Goal: Communication & Community: Ask a question

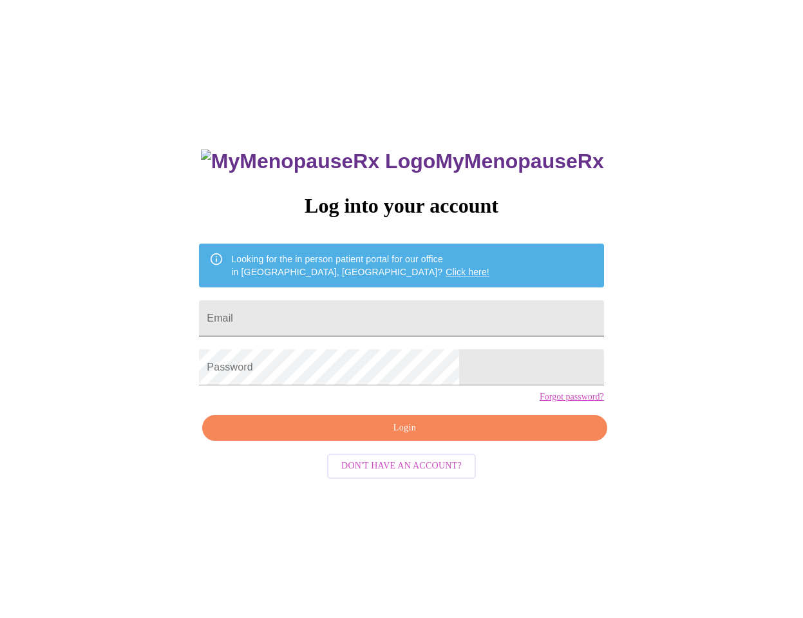
click at [476, 325] on input "Email" at bounding box center [401, 318] width 404 height 36
type input "[EMAIL_ADDRESS][DOMAIN_NAME]"
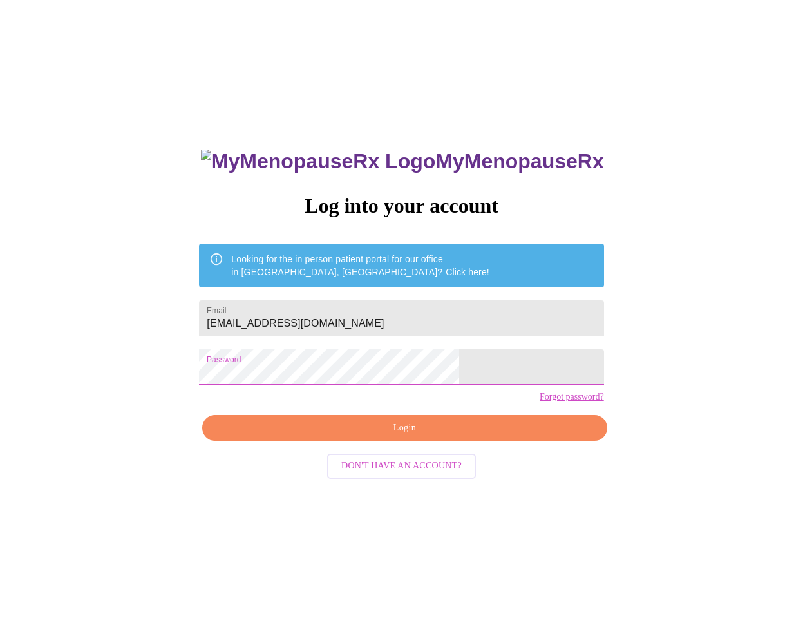
click at [457, 436] on span "Login" at bounding box center [404, 428] width 375 height 16
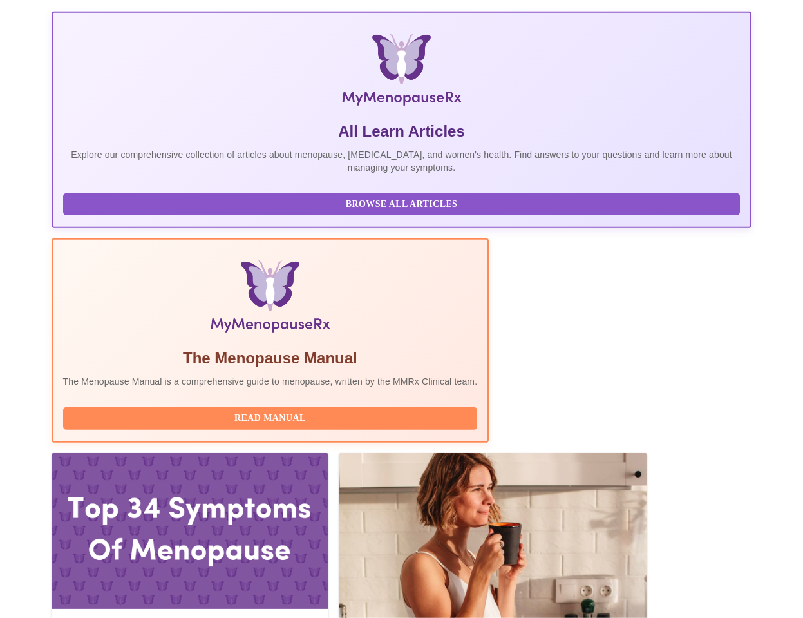
scroll to position [328, 0]
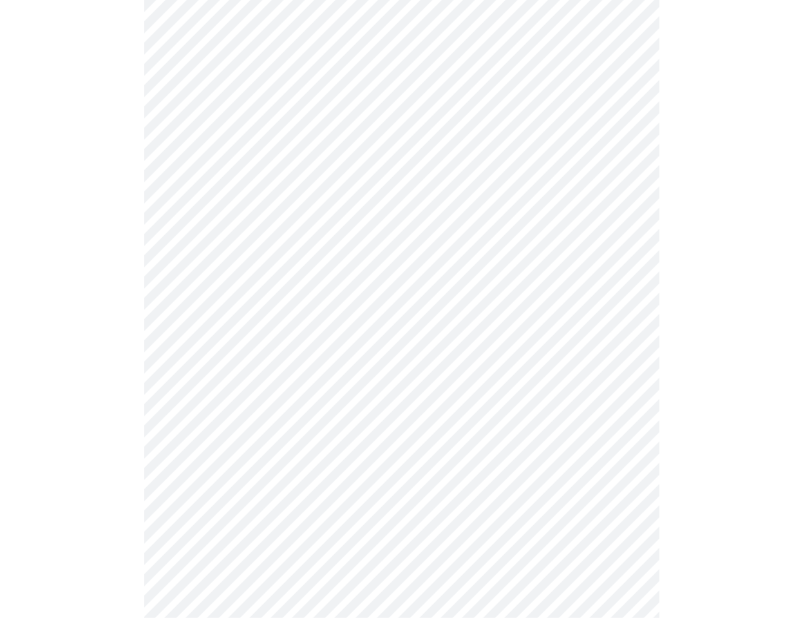
scroll to position [3394, 0]
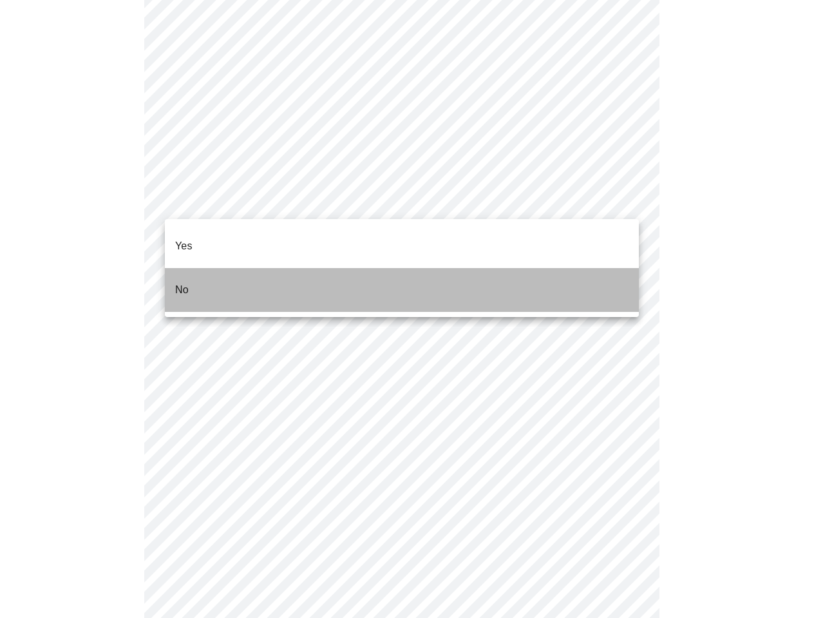
click at [282, 272] on li "No" at bounding box center [402, 290] width 474 height 44
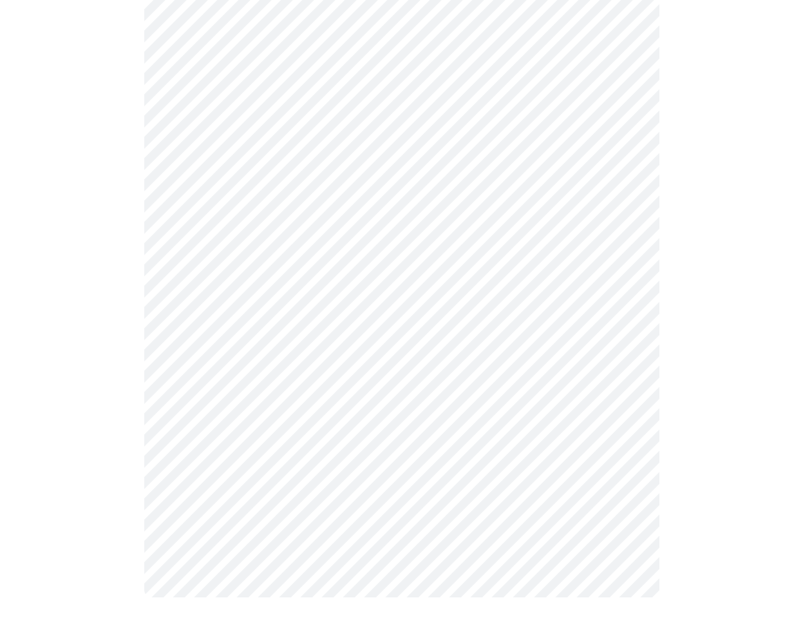
scroll to position [0, 0]
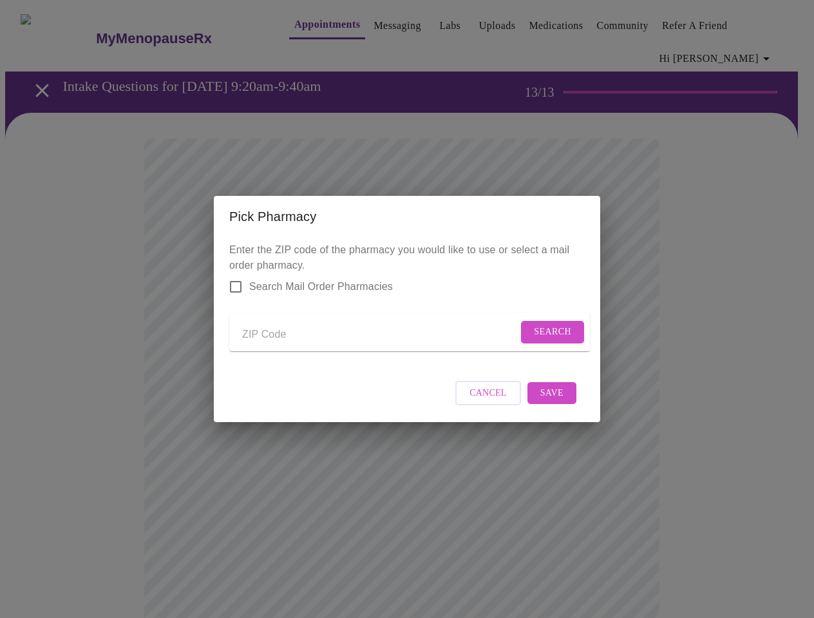
click at [497, 397] on span "Cancel" at bounding box center [487, 393] width 37 height 16
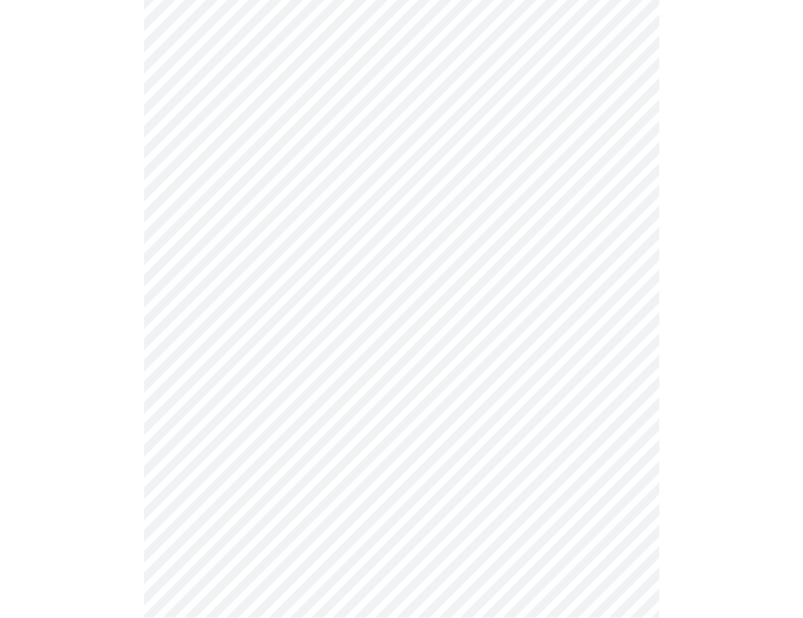
scroll to position [396, 0]
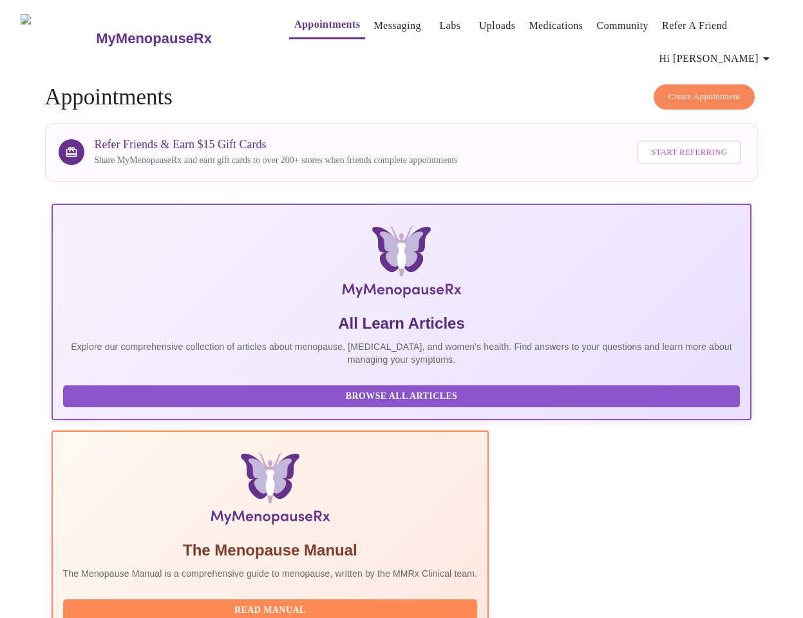
scroll to position [219, 0]
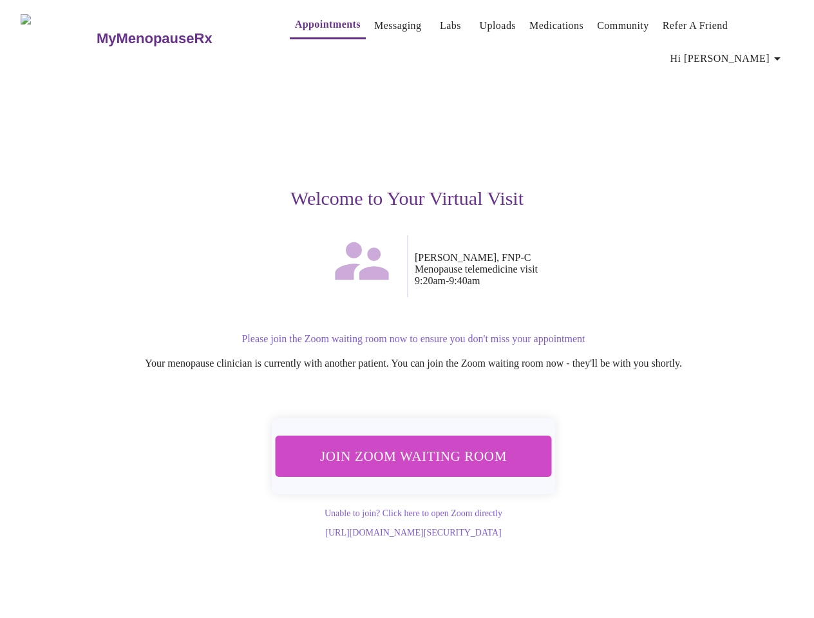
click at [398, 444] on span "Join Zoom Waiting Room" at bounding box center [413, 456] width 242 height 24
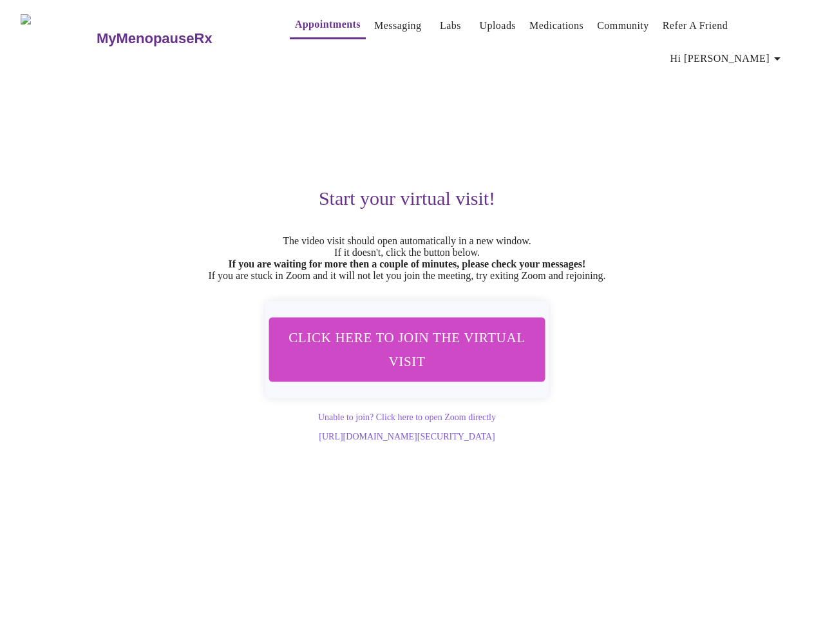
click at [661, 149] on div "Start your virtual visit! The video visit should open automatically in a new wi…" at bounding box center [407, 256] width 773 height 370
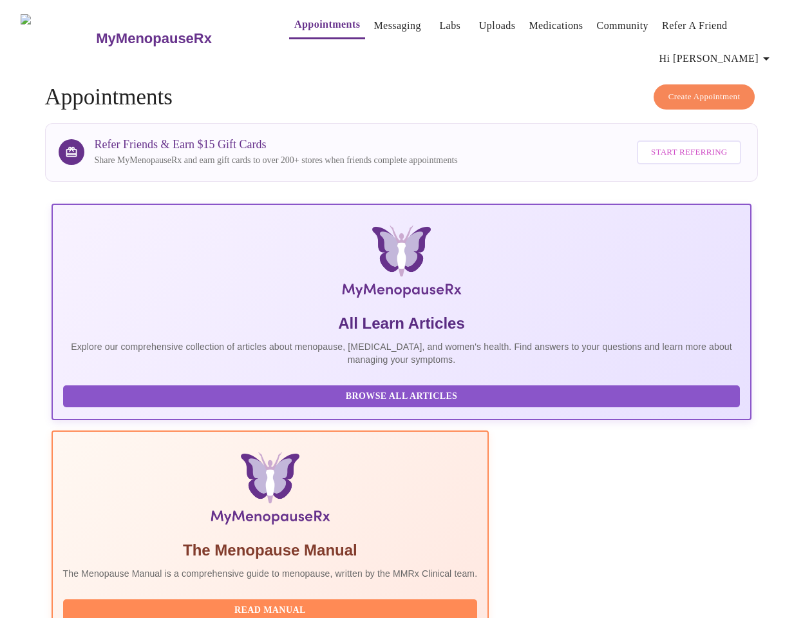
click at [533, 19] on link "Medications" at bounding box center [556, 26] width 54 height 18
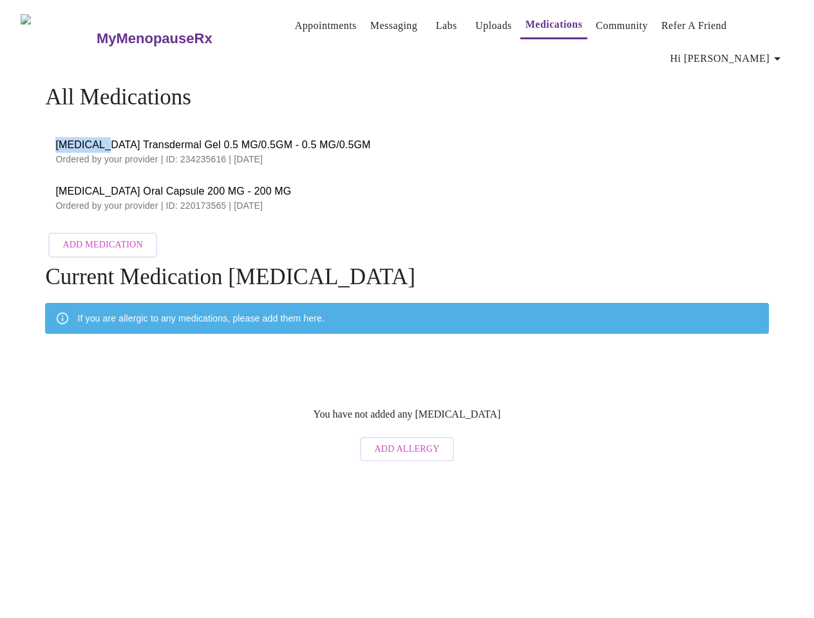
drag, startPoint x: 45, startPoint y: 122, endPoint x: 93, endPoint y: 126, distance: 47.8
click at [93, 128] on li "[MEDICAL_DATA] Transdermal Gel 0.5 MG/0.5GM - 0.5 MG/0.5GM Ordered by your prov…" at bounding box center [406, 151] width 723 height 46
copy span "[MEDICAL_DATA]"
drag, startPoint x: 48, startPoint y: 168, endPoint x: 263, endPoint y: 170, distance: 215.1
click at [263, 175] on li "[MEDICAL_DATA] Oral Capsule 200 MG - 200 MG Ordered by your provider | ID: 2201…" at bounding box center [406, 198] width 723 height 46
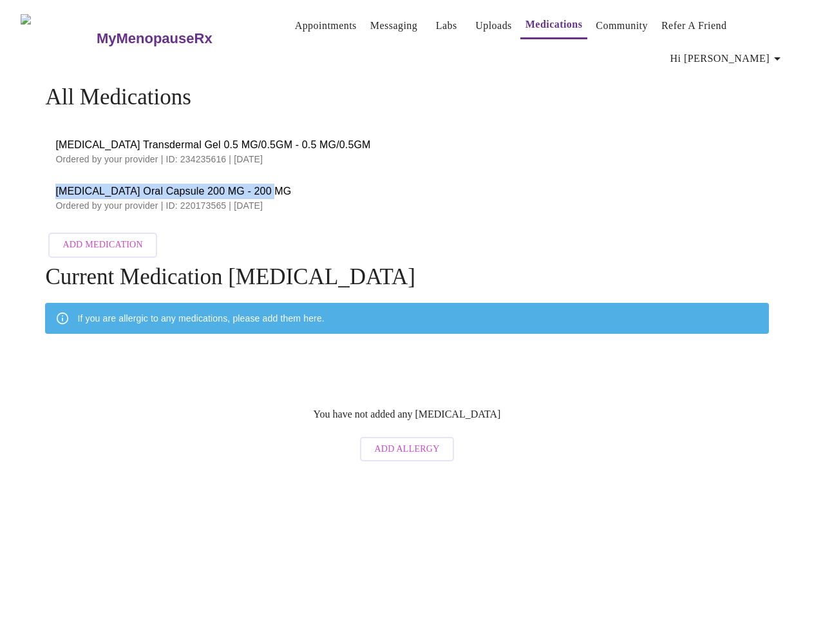
copy span "[MEDICAL_DATA] Oral Capsule 200 MG - 200 MG"
drag, startPoint x: 55, startPoint y: 125, endPoint x: 82, endPoint y: 122, distance: 27.9
click at [82, 137] on span "[MEDICAL_DATA] Transdermal Gel 0.5 MG/0.5GM - 0.5 MG/0.5GM" at bounding box center [406, 144] width 703 height 15
click at [51, 128] on li "[MEDICAL_DATA] Transdermal Gel 0.5 MG/0.5GM - 0.5 MG/0.5GM Ordered by your prov…" at bounding box center [406, 151] width 723 height 46
drag, startPoint x: 51, startPoint y: 122, endPoint x: 96, endPoint y: 125, distance: 45.2
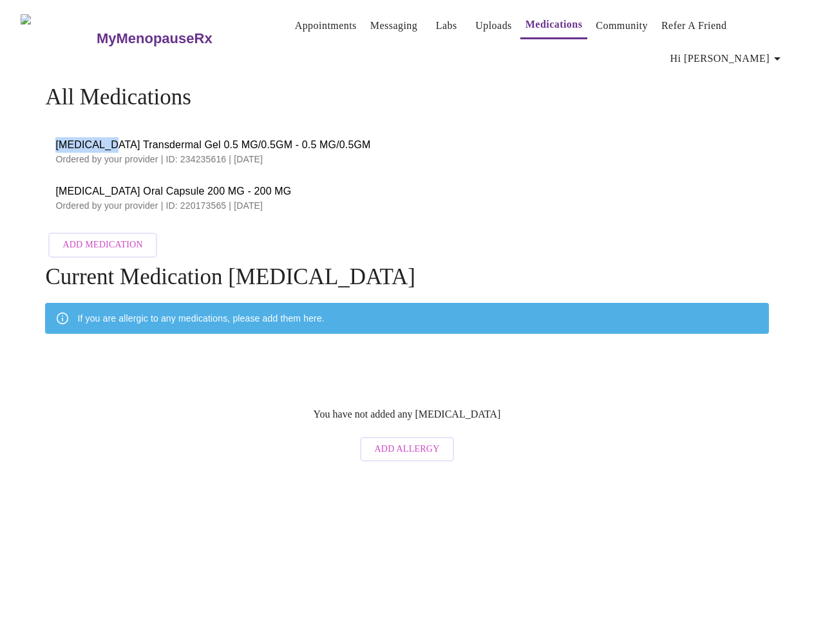
click at [96, 128] on li "[MEDICAL_DATA] Transdermal Gel 0.5 MG/0.5GM - 0.5 MG/0.5GM Ordered by your prov…" at bounding box center [406, 151] width 723 height 46
copy span "[MEDICAL_DATA]"
click at [59, 137] on span "[MEDICAL_DATA] Transdermal Gel 0.5 MG/0.5GM - 0.5 MG/0.5GM" at bounding box center [406, 144] width 703 height 15
drag, startPoint x: 52, startPoint y: 121, endPoint x: 153, endPoint y: 124, distance: 101.8
click at [153, 137] on span "[MEDICAL_DATA] Transdermal Gel 0.5 MG/0.5GM - 0.5 MG/0.5GM" at bounding box center [406, 144] width 703 height 15
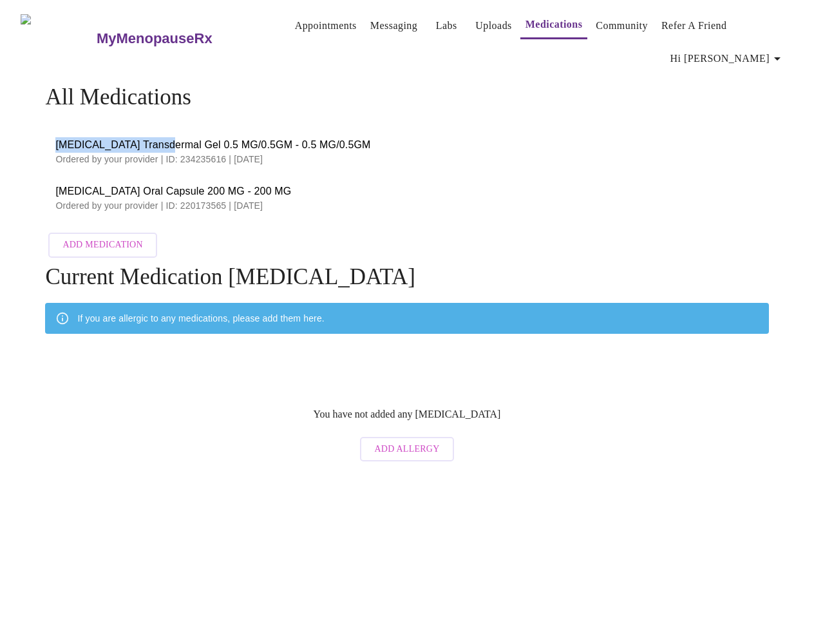
copy span "[MEDICAL_DATA] Transdermal"
drag, startPoint x: 52, startPoint y: 169, endPoint x: 181, endPoint y: 171, distance: 129.4
click at [181, 184] on span "[MEDICAL_DATA] Oral Capsule 200 MG - 200 MG" at bounding box center [406, 191] width 703 height 15
copy span "[MEDICAL_DATA] Oral Capsule"
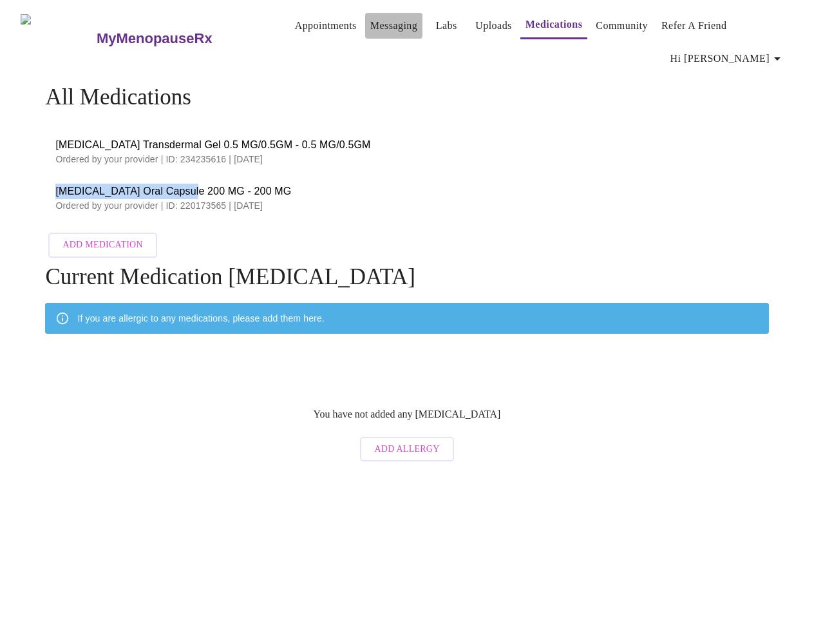
click at [374, 30] on link "Messaging" at bounding box center [393, 26] width 47 height 18
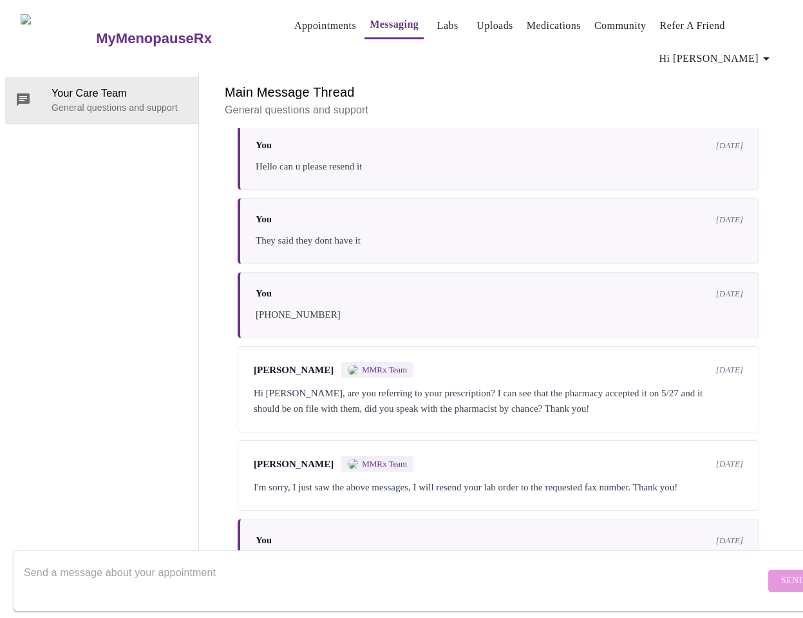
scroll to position [1021, 0]
click at [267, 562] on textarea "Send a message about your appointment" at bounding box center [394, 580] width 741 height 41
type textarea "Hi After going through my insurance I would like to use a new pharmacy"
click at [781, 572] on span "Send" at bounding box center [793, 580] width 24 height 16
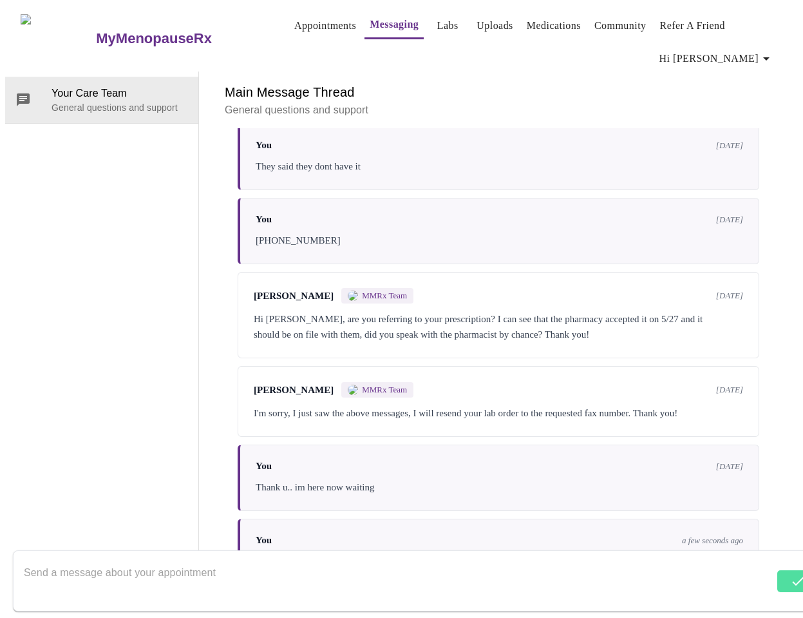
scroll to position [1099, 0]
click at [326, 560] on textarea "Send a message about your appointment" at bounding box center [394, 580] width 741 height 41
paste textarea "WALMART PHARMACY [PHONE_NUMBER] [STREET_ADDRESS][PERSON_NAME] 0.79mi [PHONE_NUM…"
click at [61, 568] on textarea "WALMART PHARMACY [PHONE_NUMBER] [STREET_ADDRESS][PERSON_NAME] 0.79mi [PHONE_NUM…" at bounding box center [394, 580] width 741 height 41
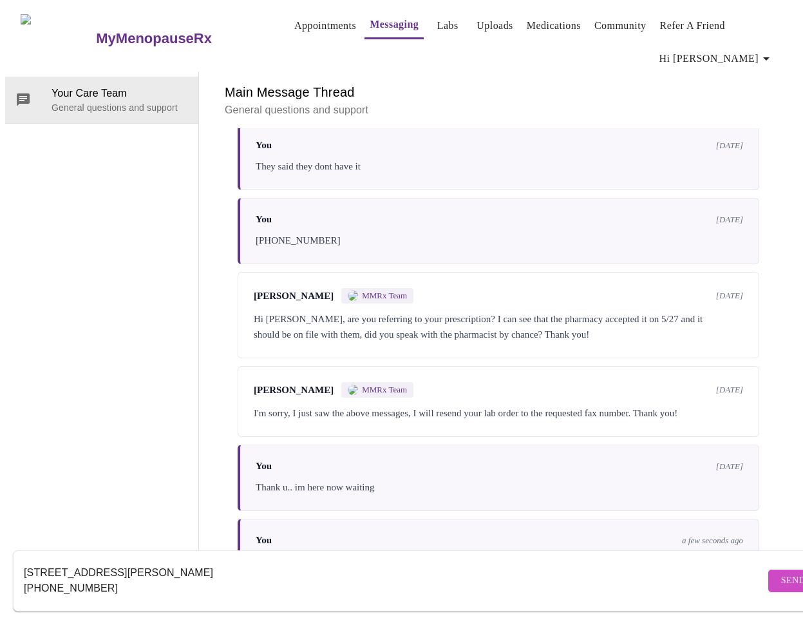
scroll to position [31, 0]
type textarea "WALMART PHARMACY [PHONE_NUMBER] [STREET_ADDRESS][PERSON_NAME] [PHONE_NUMBER]"
click at [781, 572] on span "Send" at bounding box center [793, 580] width 24 height 16
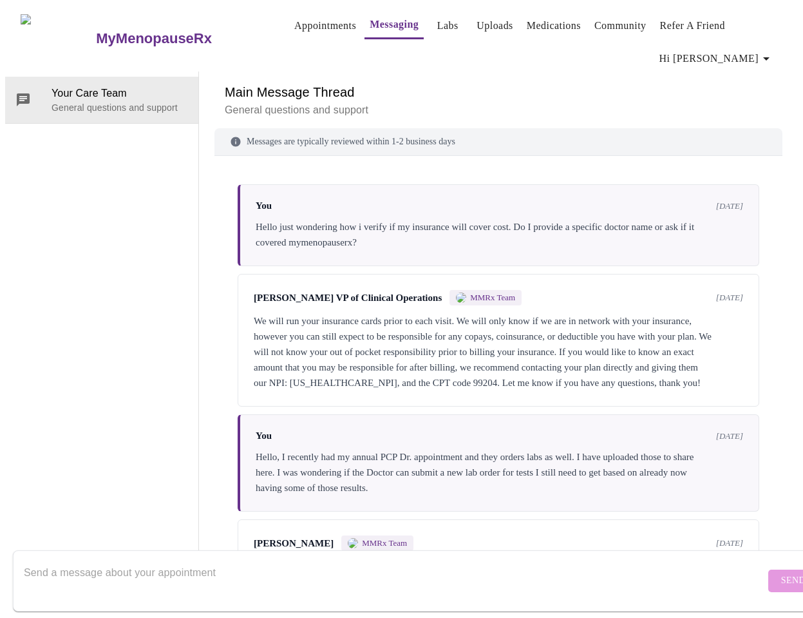
scroll to position [0, 0]
click at [551, 17] on link "Medications" at bounding box center [554, 26] width 54 height 18
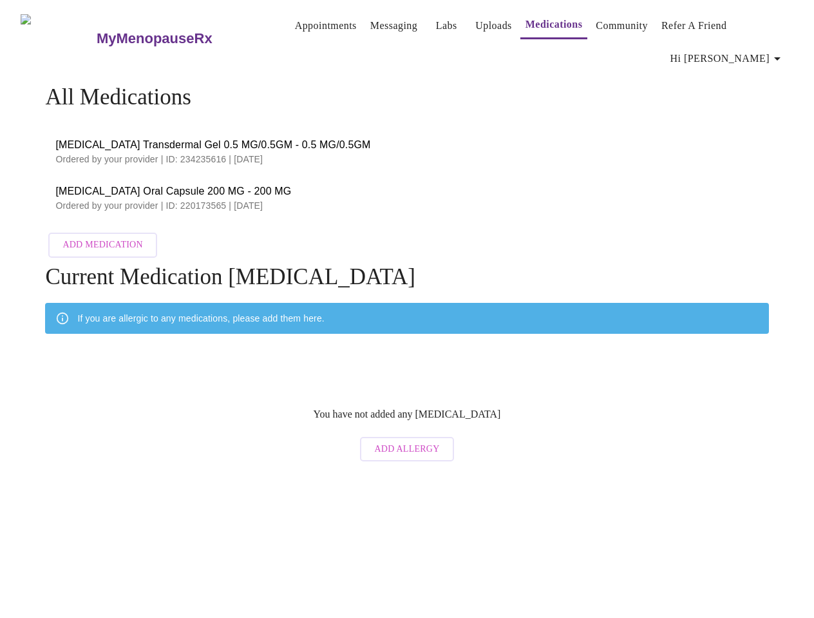
click at [475, 28] on link "Uploads" at bounding box center [493, 26] width 37 height 18
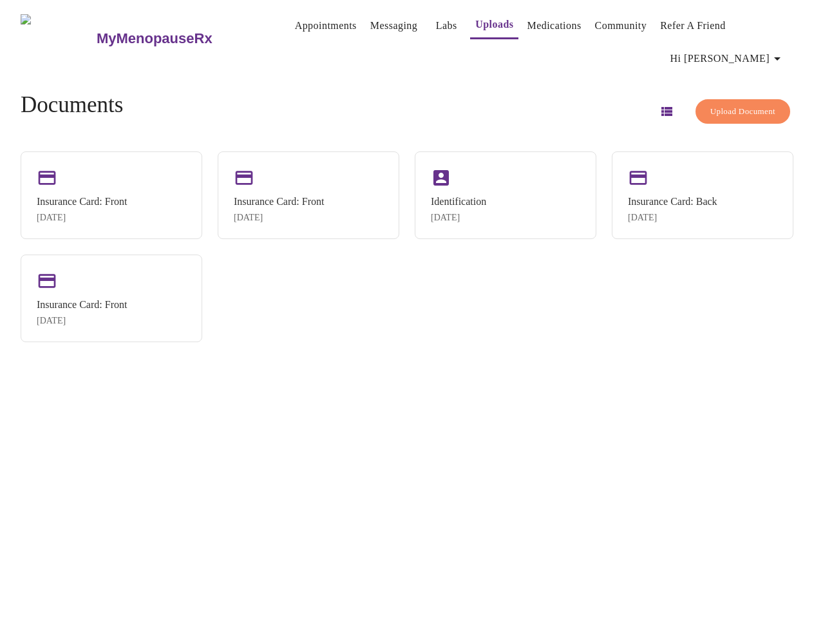
click at [385, 33] on link "Messaging" at bounding box center [393, 26] width 47 height 18
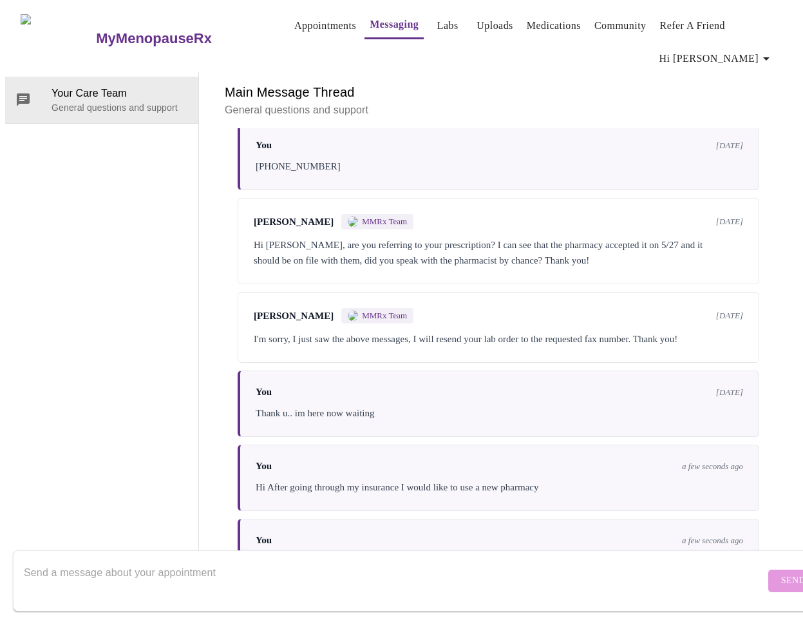
scroll to position [1176, 0]
click at [179, 564] on textarea "Send a message about your appointment" at bounding box center [394, 580] width 741 height 41
type textarea "I only now see the hormone, will I have additional supplements for the [MEDICAL…"
click at [781, 572] on span "Send" at bounding box center [793, 580] width 24 height 16
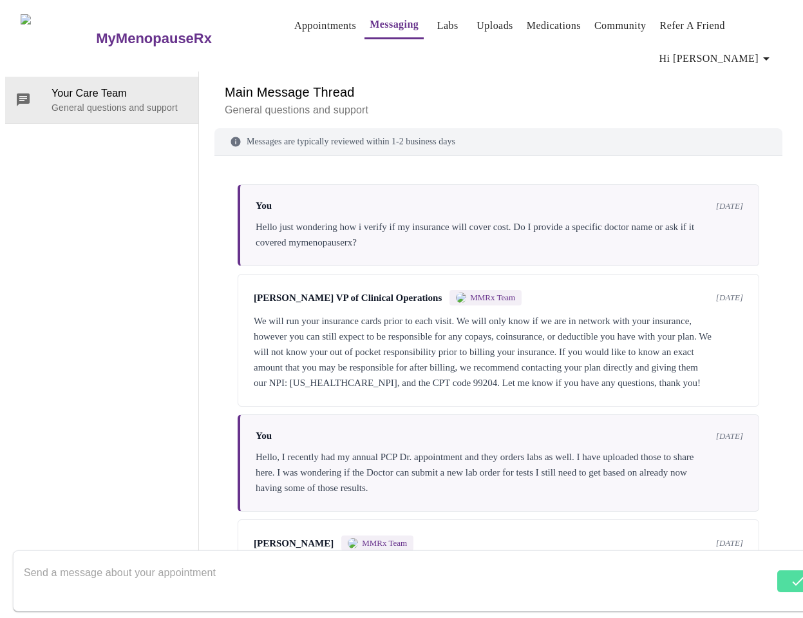
scroll to position [0, 0]
